Goal: Transaction & Acquisition: Purchase product/service

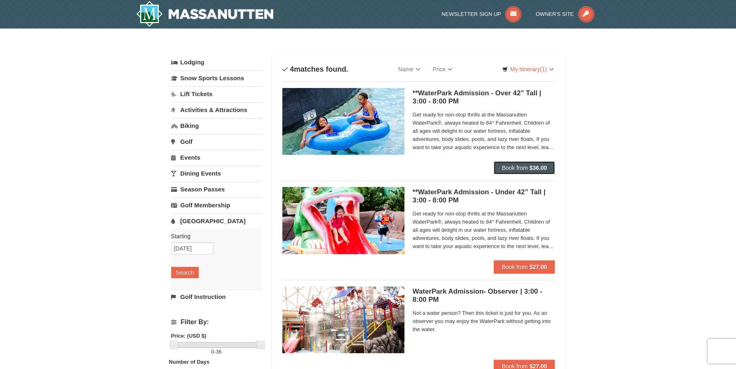
click at [522, 164] on button "Book from $36.00" at bounding box center [525, 167] width 62 height 13
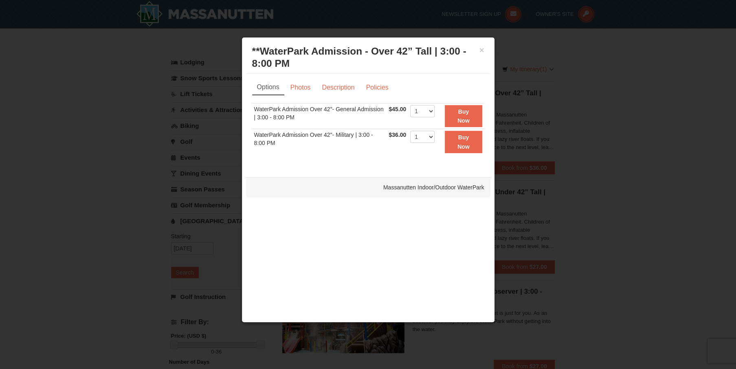
click at [583, 174] on div at bounding box center [368, 184] width 736 height 369
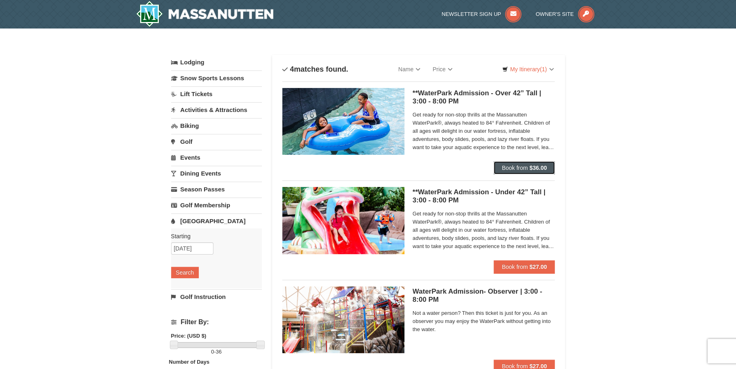
click at [530, 171] on button "Book from $36.00" at bounding box center [525, 167] width 62 height 13
click at [522, 169] on span "Book from" at bounding box center [515, 168] width 26 height 7
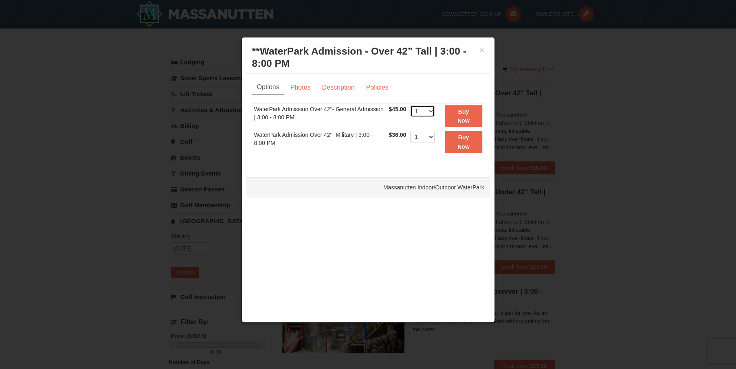
click at [431, 113] on select "1 2 3 4 5 6 7 8 9 10 11 12 13 14 15 16 17 18 19 20 21 22" at bounding box center [422, 111] width 24 height 12
select select "2"
click at [410, 105] on select "1 2 3 4 5 6 7 8 9 10 11 12 13 14 15 16 17 18 19 20 21 22" at bounding box center [422, 111] width 24 height 12
click at [453, 115] on button "Buy Now" at bounding box center [463, 116] width 37 height 22
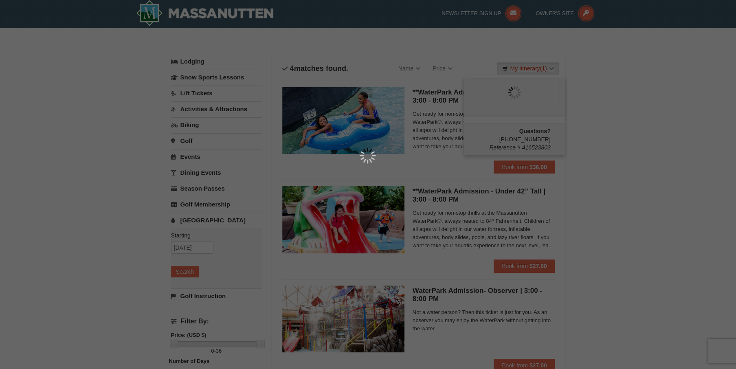
click at [548, 71] on div at bounding box center [368, 184] width 736 height 369
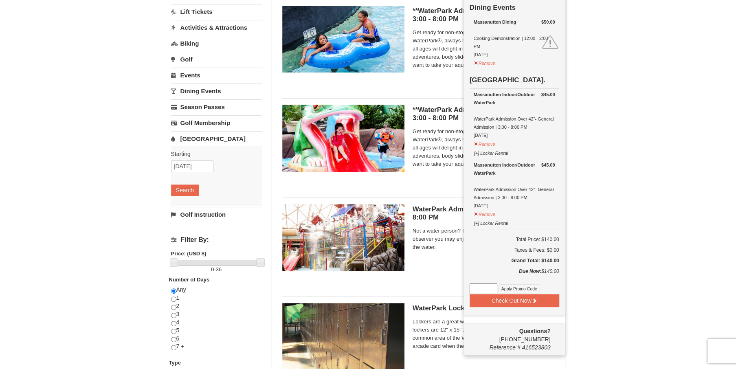
scroll to position [84, 0]
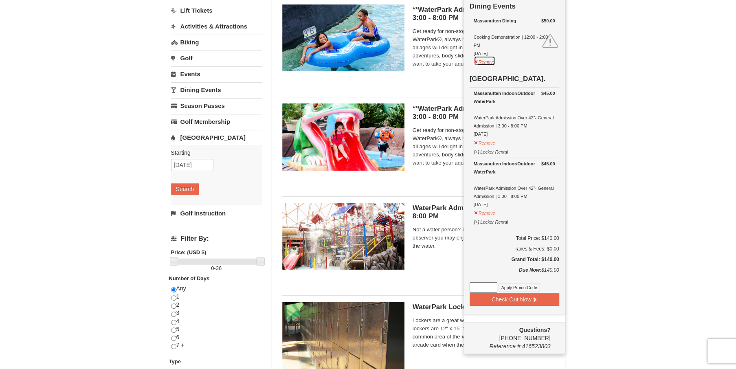
click at [485, 61] on button "Remove" at bounding box center [485, 61] width 22 height 10
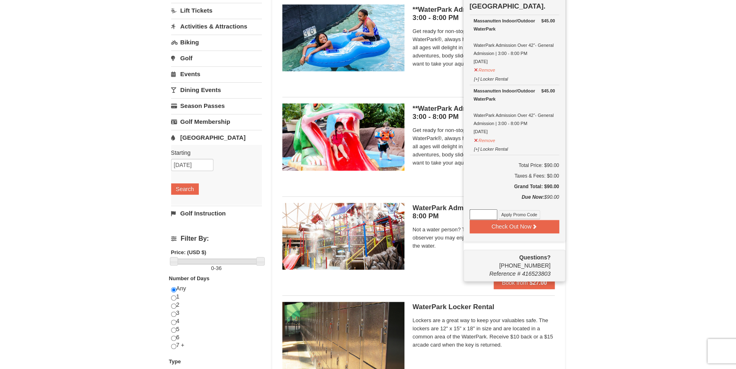
click at [488, 210] on input at bounding box center [484, 214] width 28 height 11
paste input "WPHarvestMonThurs25."
click at [519, 214] on button "Apply Promo Code" at bounding box center [520, 214] width 42 height 9
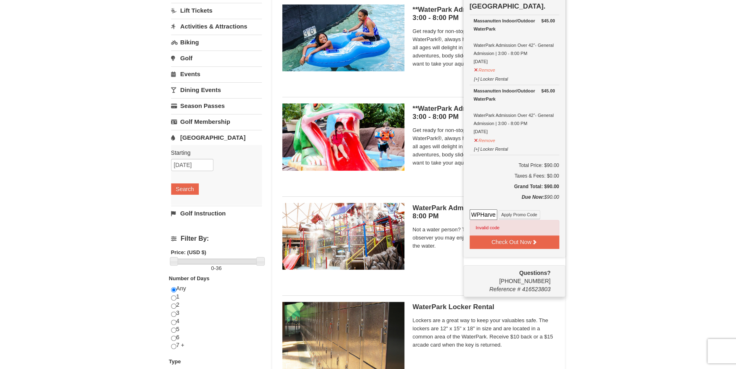
click at [495, 212] on input "WPHarvestMonThurs25." at bounding box center [484, 214] width 28 height 11
type input "WPHarvestMonThurs25"
click at [511, 210] on button "Apply Promo Code" at bounding box center [520, 214] width 42 height 9
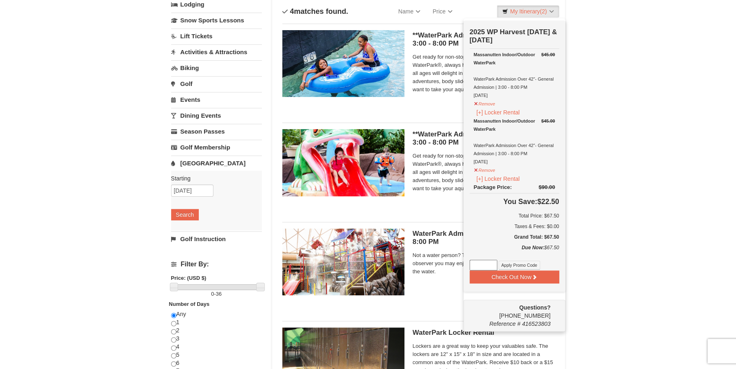
scroll to position [43, 0]
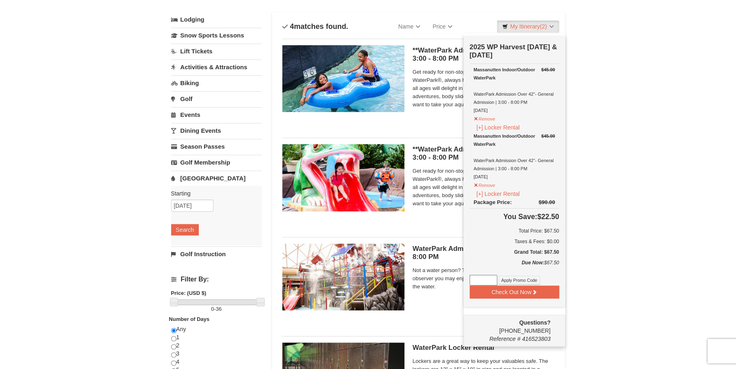
click at [483, 277] on input at bounding box center [484, 280] width 28 height 11
type input "WPHarvestMonThurs25"
click at [531, 276] on button "Apply Promo Code" at bounding box center [520, 280] width 42 height 9
click at [530, 291] on button "Check Out Now" at bounding box center [515, 292] width 90 height 13
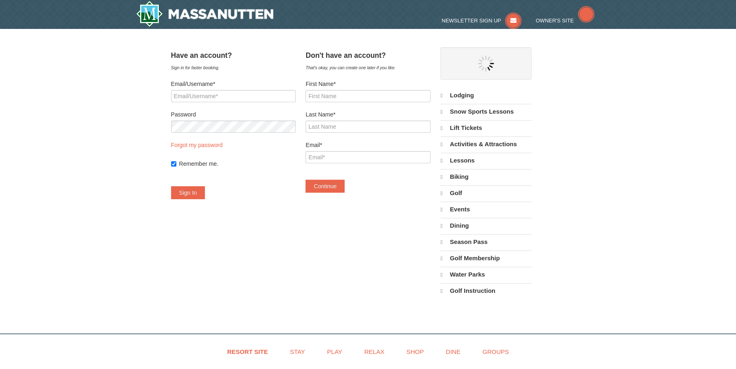
select select "10"
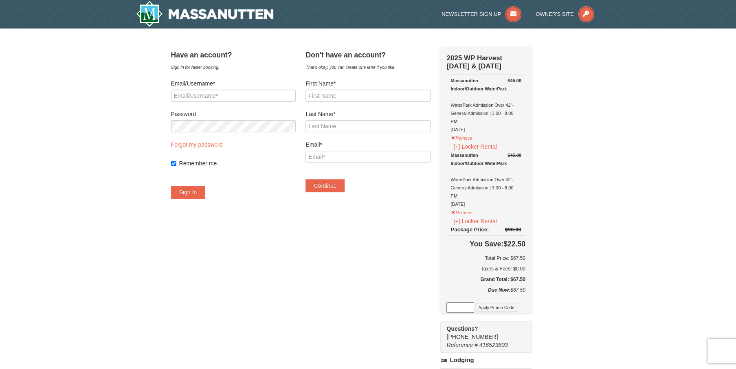
click at [469, 302] on input at bounding box center [461, 307] width 28 height 11
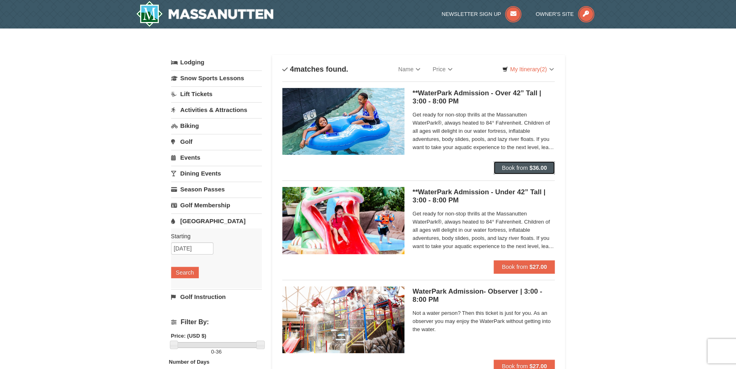
click at [514, 167] on span "Book from" at bounding box center [515, 168] width 26 height 7
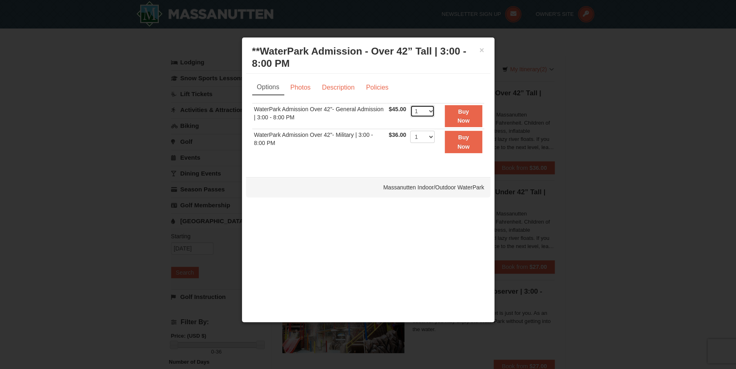
click at [415, 109] on select "1 2 3 4 5 6 7 8 9 10 11 12 13 14 15 16 17 18 19 20 21 22" at bounding box center [422, 111] width 24 height 12
select select "2"
click at [410, 105] on select "1 2 3 4 5 6 7 8 9 10 11 12 13 14 15 16 17 18 19 20 21 22" at bounding box center [422, 111] width 24 height 12
click at [456, 124] on button "Buy Now" at bounding box center [463, 116] width 37 height 22
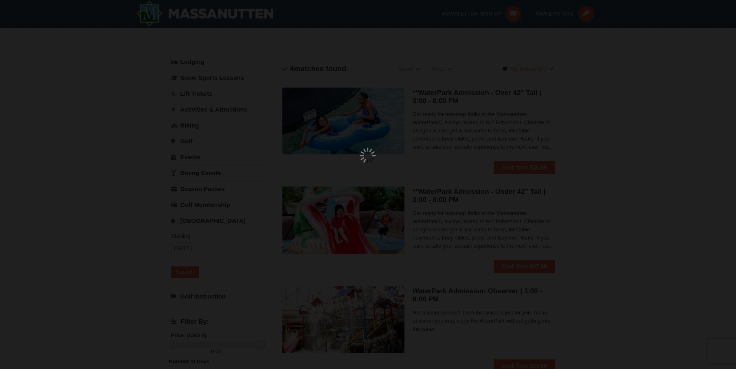
scroll to position [2, 0]
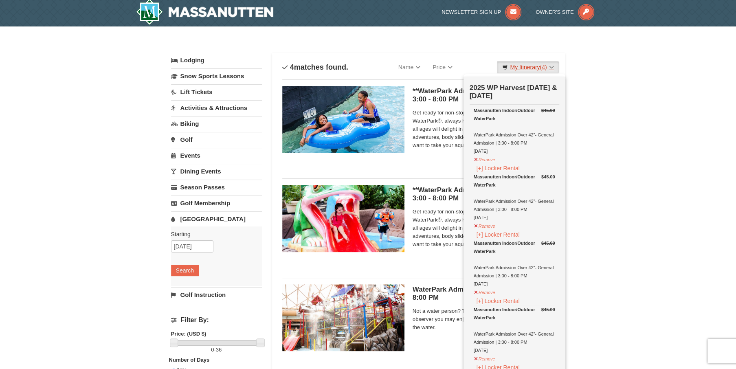
click at [529, 69] on link "My Itinerary (4)" at bounding box center [528, 67] width 62 height 12
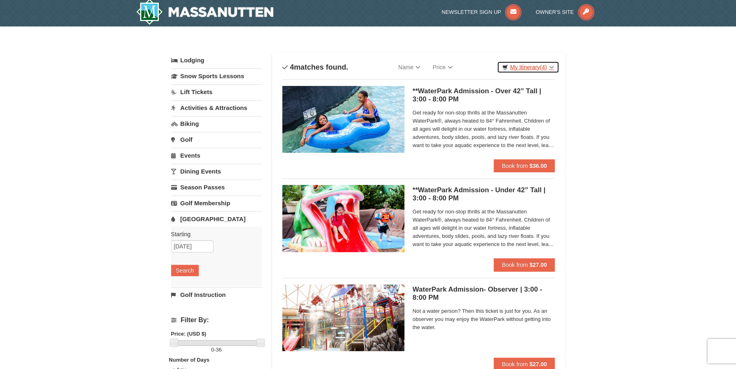
click at [535, 67] on link "My Itinerary (4)" at bounding box center [528, 67] width 62 height 12
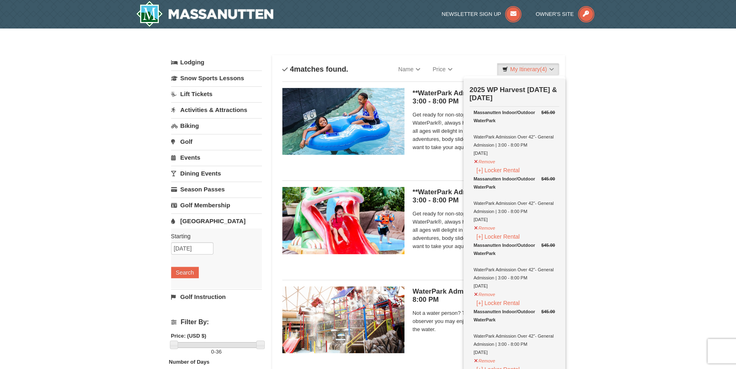
scroll to position [41, 0]
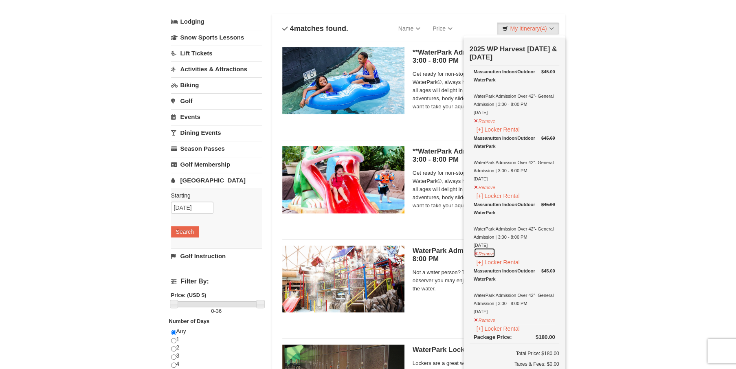
click at [480, 253] on button "Remove" at bounding box center [485, 253] width 22 height 10
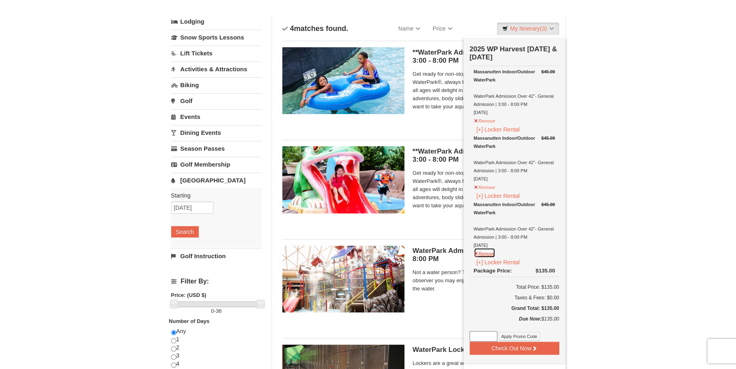
click at [491, 255] on button "Remove" at bounding box center [485, 253] width 22 height 10
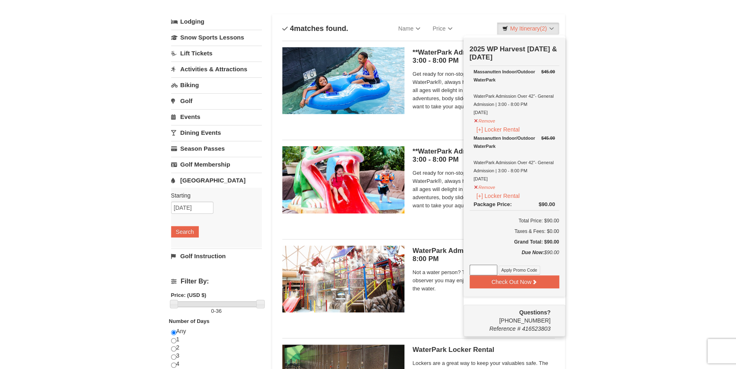
click at [444, 218] on div "**WaterPark Admission - Under 42” Tall | 3:00 - 8:00 PM Massanutten Indoor/Outd…" at bounding box center [484, 182] width 143 height 73
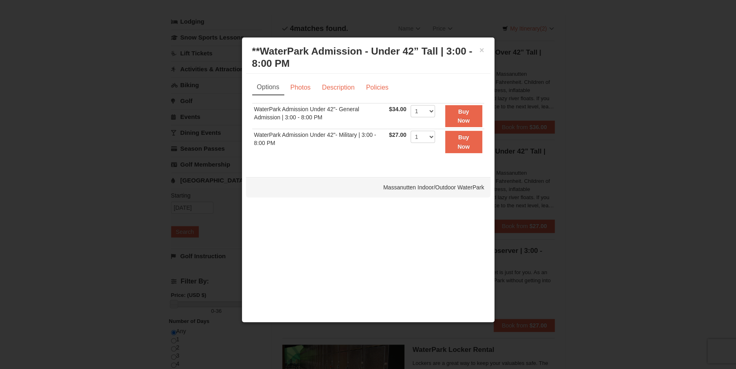
drag, startPoint x: 616, startPoint y: 211, endPoint x: 553, endPoint y: 169, distance: 75.8
click at [614, 209] on div at bounding box center [368, 184] width 736 height 369
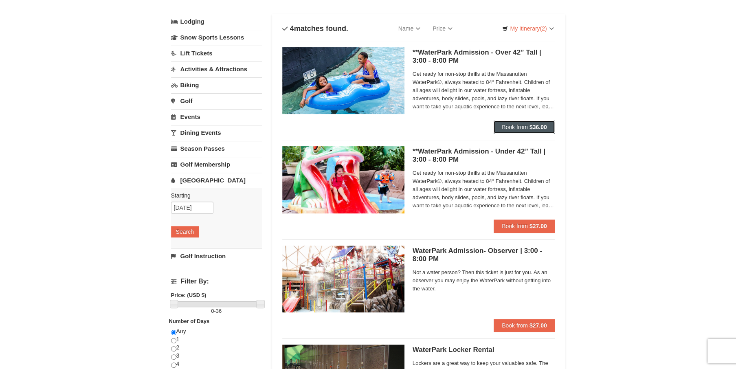
click at [530, 129] on strong "$36.00" at bounding box center [539, 127] width 18 height 7
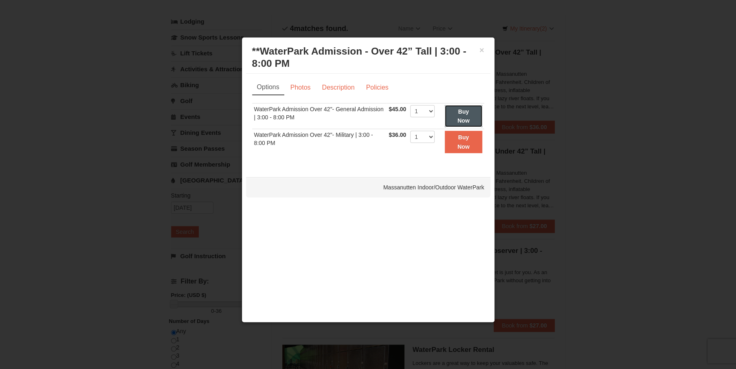
click at [461, 113] on strong "Buy Now" at bounding box center [464, 115] width 12 height 15
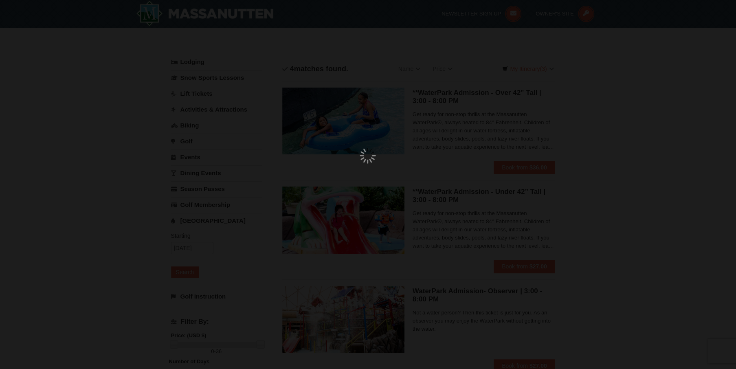
scroll to position [2, 0]
click at [548, 73] on div at bounding box center [368, 184] width 736 height 369
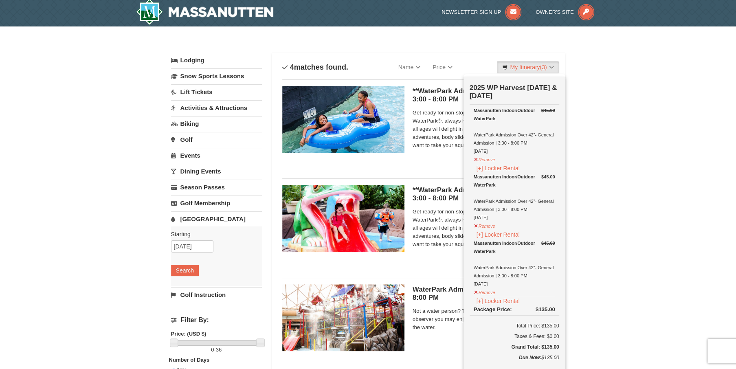
scroll to position [43, 0]
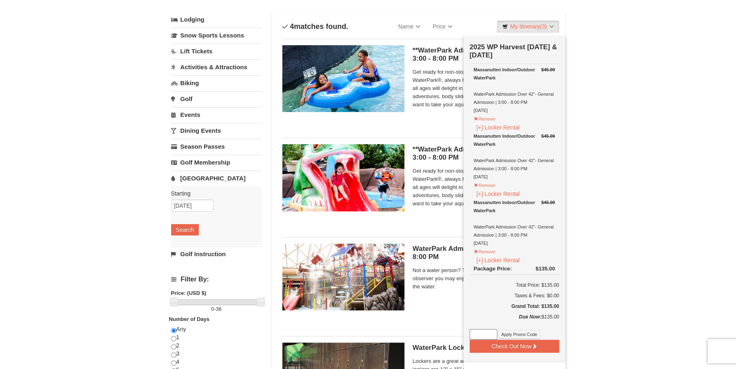
click at [481, 330] on input at bounding box center [484, 334] width 28 height 11
type input "WPHarvestMonThurs25"
click at [504, 346] on button "Check Out Now" at bounding box center [515, 346] width 90 height 13
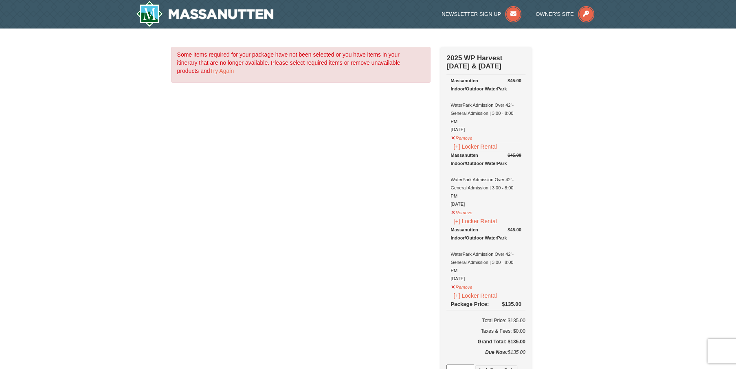
click at [459, 365] on input at bounding box center [461, 370] width 28 height 11
type input "WPHarvestMonThurs25"
click at [486, 365] on button "Apply Promo Code" at bounding box center [496, 369] width 42 height 9
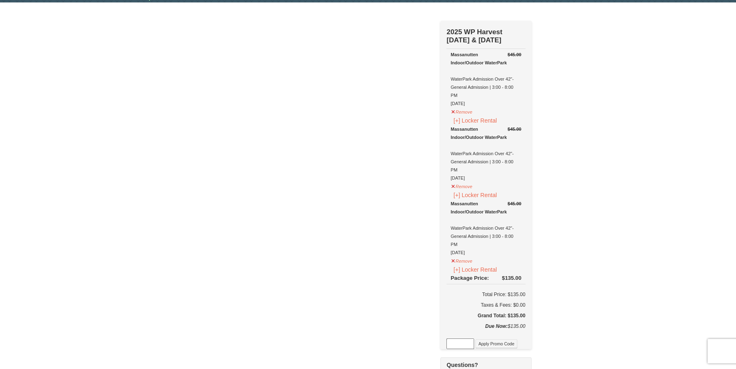
scroll to position [41, 0]
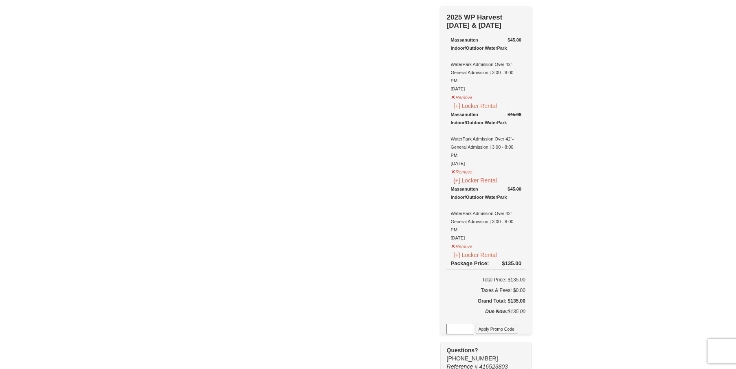
click at [456, 324] on input at bounding box center [461, 329] width 28 height 11
drag, startPoint x: 452, startPoint y: 302, endPoint x: 455, endPoint y: 306, distance: 5.5
click at [452, 324] on input "WPHarvestMonThurs25" at bounding box center [461, 329] width 28 height 11
click at [459, 324] on input "WPHarvestMonThurs25" at bounding box center [461, 329] width 28 height 11
click at [462, 324] on input "WPHarvestMonThurs25" at bounding box center [461, 329] width 28 height 11
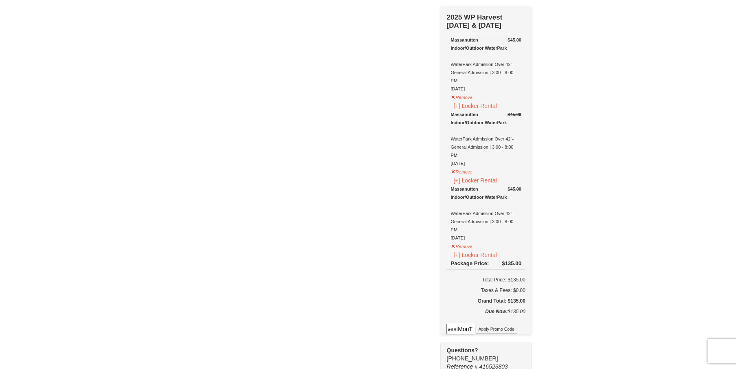
scroll to position [0, 36]
type input "WPHarvestMonThurs25"
click at [489, 325] on button "Apply Promo Code" at bounding box center [496, 329] width 42 height 9
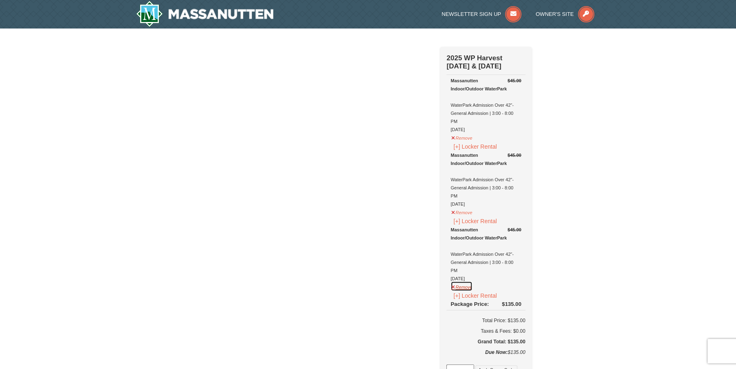
click at [460, 281] on button "Remove" at bounding box center [462, 286] width 22 height 10
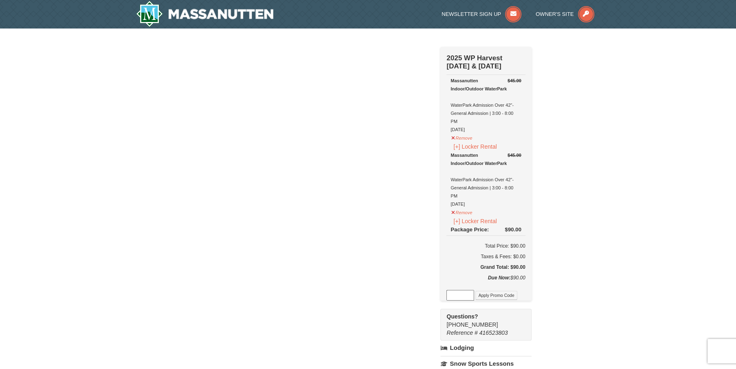
click at [464, 290] on input at bounding box center [461, 295] width 28 height 11
paste input "WPHarvestMonThurs25."
click at [478, 291] on button "Apply Promo Code" at bounding box center [496, 295] width 42 height 9
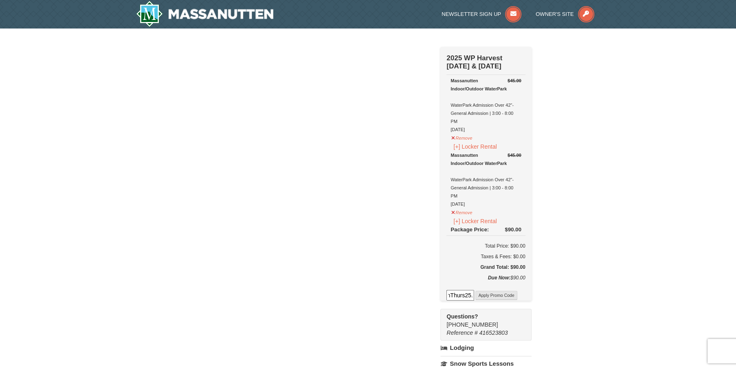
scroll to position [0, 0]
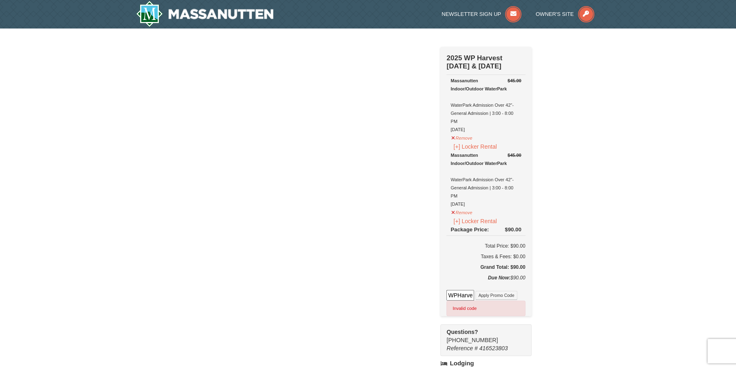
click at [464, 290] on input "WPHarvestMonThurs25." at bounding box center [461, 295] width 28 height 11
type input "WPHarvestMonThurs25"
click at [487, 291] on button "Apply Promo Code" at bounding box center [496, 295] width 42 height 9
